Goal: Register for event/course

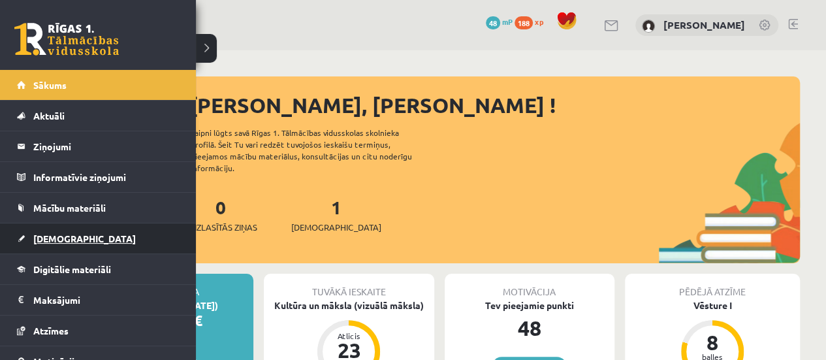
click at [65, 236] on span "[DEMOGRAPHIC_DATA]" at bounding box center [84, 238] width 102 height 12
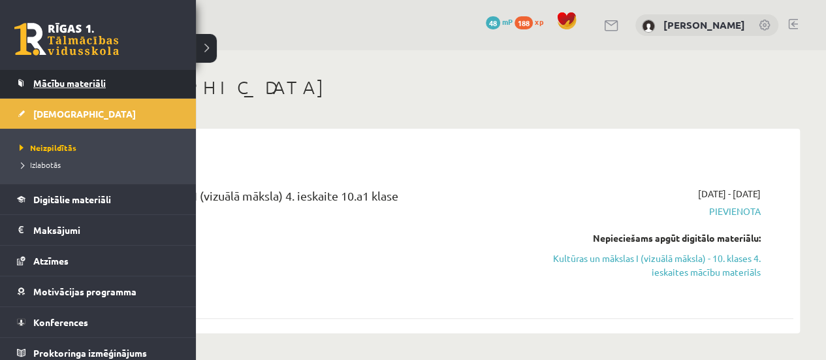
scroll to position [129, 0]
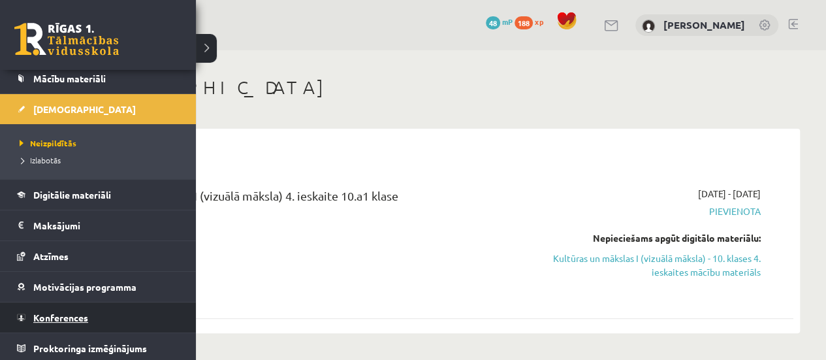
click at [63, 311] on span "Konferences" at bounding box center [60, 317] width 55 height 12
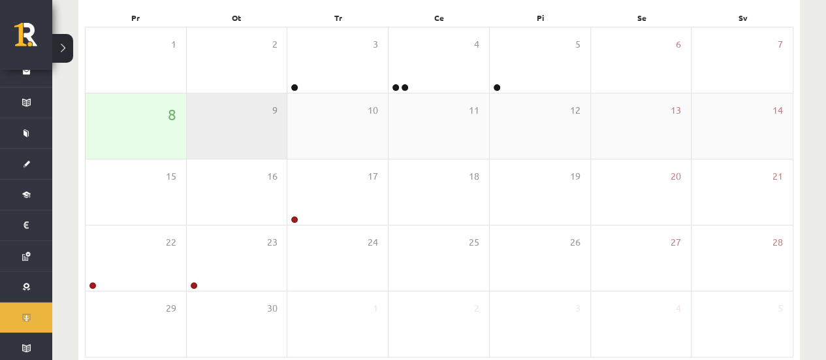
scroll to position [197, 0]
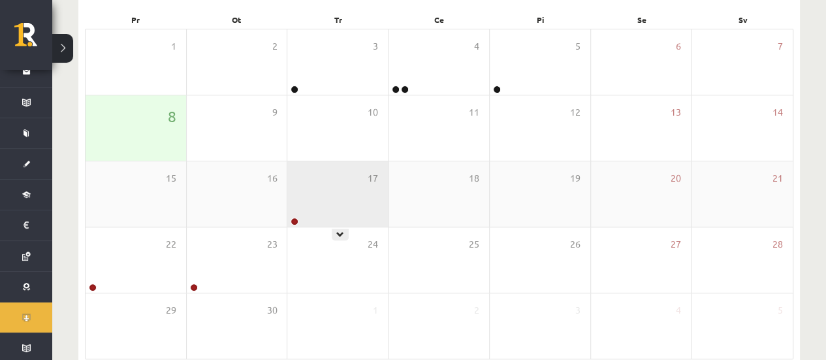
click at [300, 221] on div "17" at bounding box center [337, 193] width 101 height 65
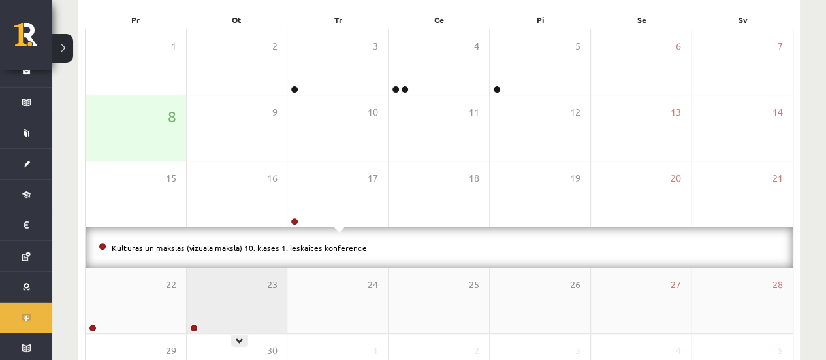
click at [230, 292] on div "23" at bounding box center [237, 300] width 101 height 65
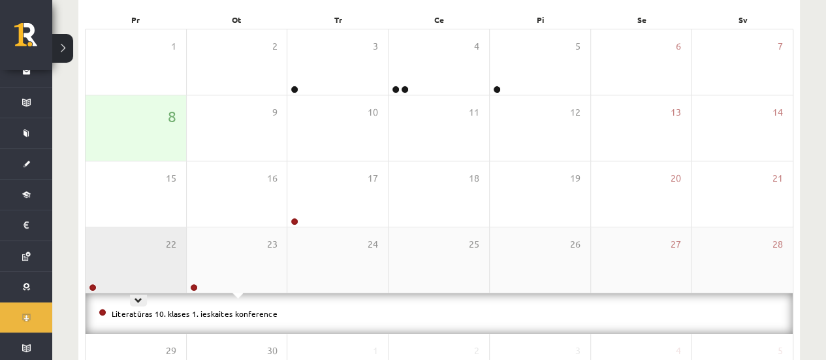
click at [140, 271] on div "22" at bounding box center [136, 259] width 101 height 65
